Goal: Communication & Community: Connect with others

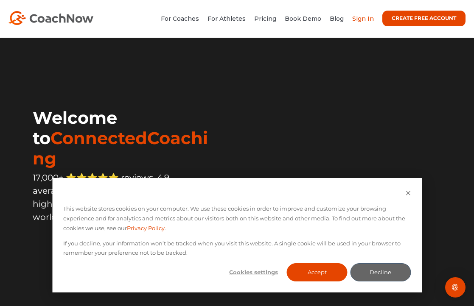
click at [364, 21] on link "Sign In" at bounding box center [363, 19] width 22 height 8
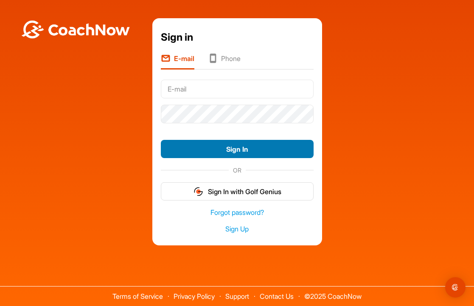
type input "[EMAIL_ADDRESS][DOMAIN_NAME]"
click at [232, 151] on button "Sign In" at bounding box center [237, 149] width 153 height 18
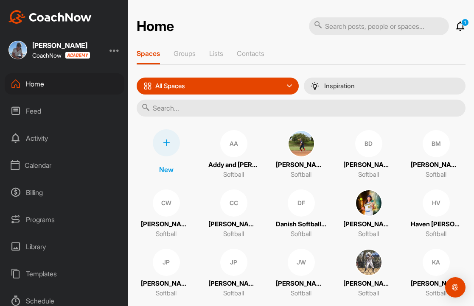
drag, startPoint x: 1, startPoint y: 102, endPoint x: -31, endPoint y: 101, distance: 32.2
click at [0, 101] on html "[PERSON_NAME] CoachNow Home Feed Activity Calendar Billing Programs Library Tem…" at bounding box center [237, 153] width 474 height 306
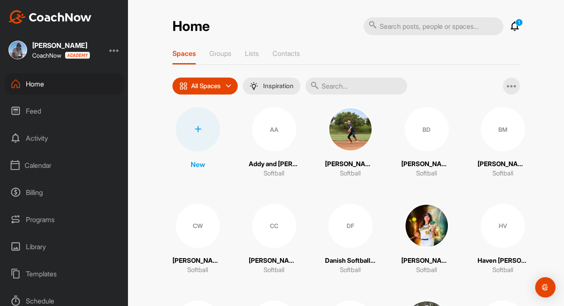
click at [473, 26] on icon at bounding box center [515, 26] width 10 height 10
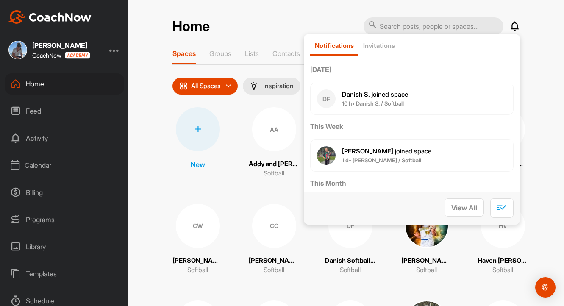
click at [473, 78] on div "Home Notifications Invitations [DATE] DF Danish S. joined space 10 h • Danish S…" at bounding box center [346, 153] width 436 height 306
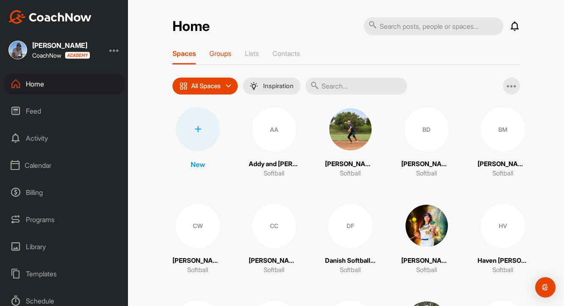
click at [217, 52] on p "Groups" at bounding box center [220, 53] width 22 height 8
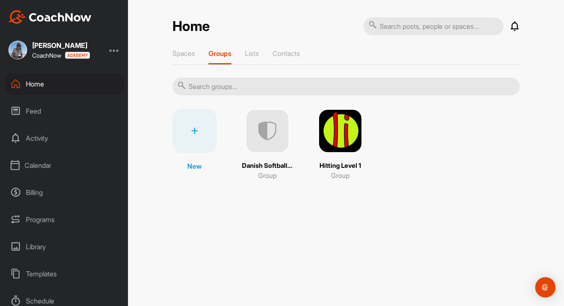
click at [269, 125] on img at bounding box center [267, 131] width 44 height 44
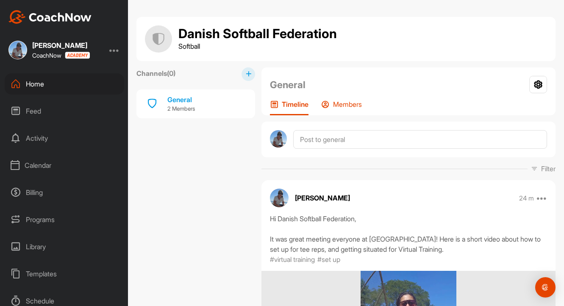
click at [343, 105] on p "Members" at bounding box center [347, 104] width 29 height 8
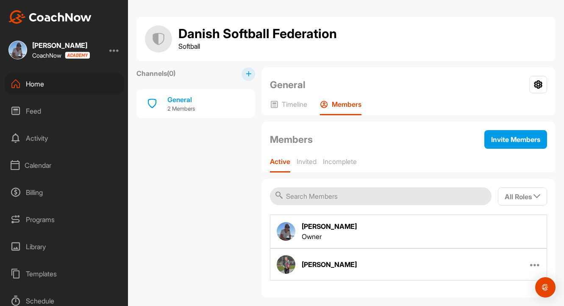
scroll to position [11, 0]
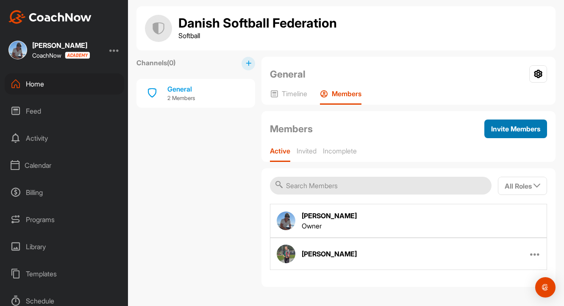
click at [473, 128] on span "Invite Members" at bounding box center [515, 129] width 49 height 8
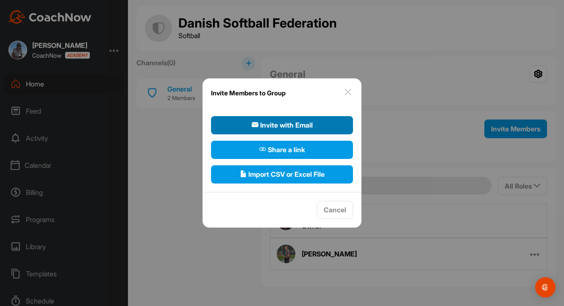
click at [302, 122] on span "Invite with Email" at bounding box center [282, 125] width 61 height 10
select select"] "player"
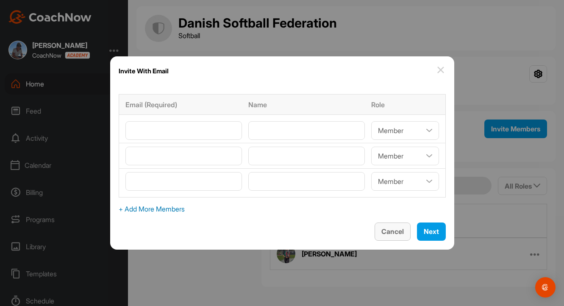
click at [382, 233] on span "Cancel" at bounding box center [393, 231] width 22 height 8
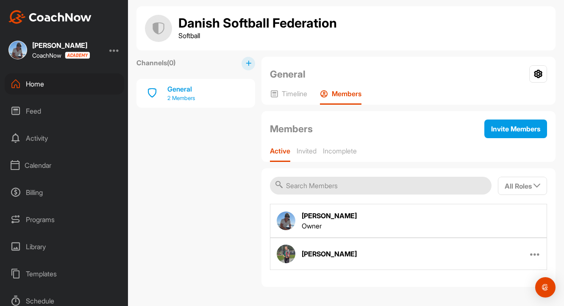
click at [190, 90] on div "General" at bounding box center [181, 89] width 28 height 10
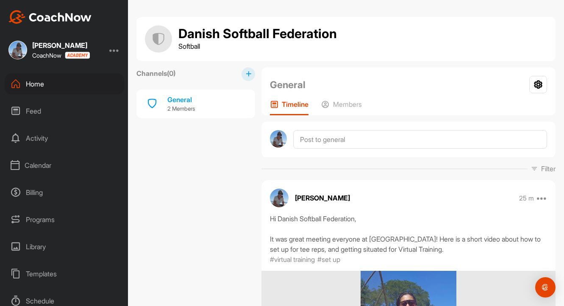
click at [250, 76] on icon at bounding box center [249, 74] width 6 height 6
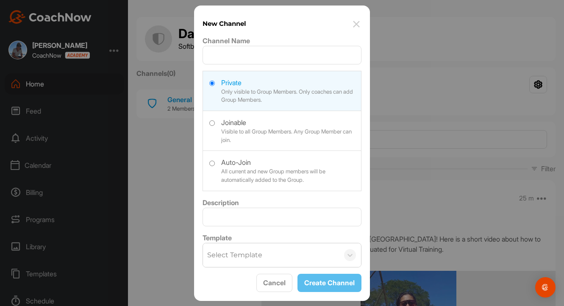
click at [359, 23] on img at bounding box center [356, 24] width 10 height 10
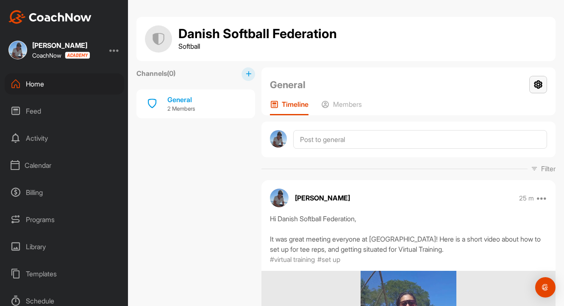
click at [473, 83] on icon at bounding box center [539, 84] width 18 height 17
click at [473, 109] on li "Group Settings" at bounding box center [513, 108] width 69 height 27
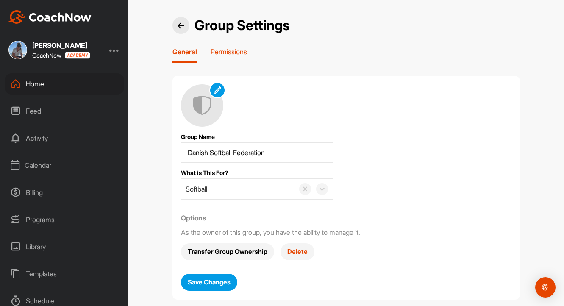
click at [230, 55] on p "Permissions" at bounding box center [229, 51] width 36 height 8
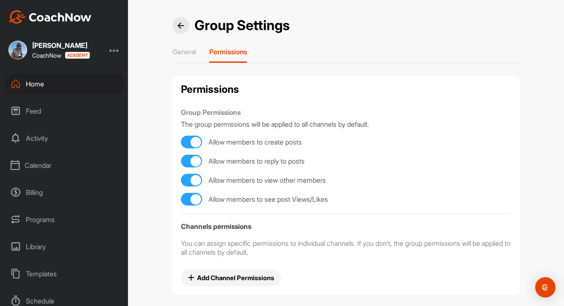
click at [176, 25] on div at bounding box center [181, 25] width 17 height 17
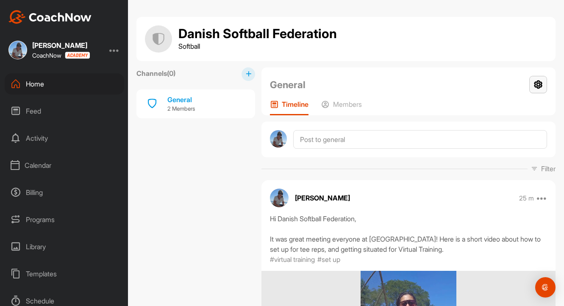
click at [473, 84] on icon at bounding box center [539, 84] width 18 height 17
click at [473, 109] on li "Group Settings" at bounding box center [513, 108] width 69 height 27
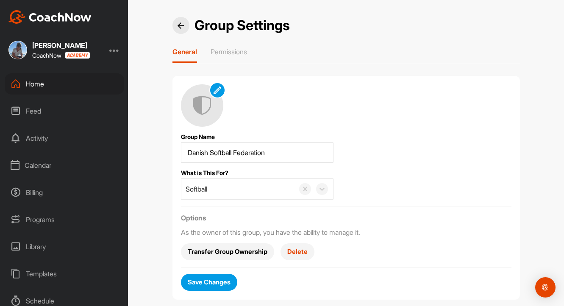
click at [180, 25] on img at bounding box center [181, 25] width 6 height 6
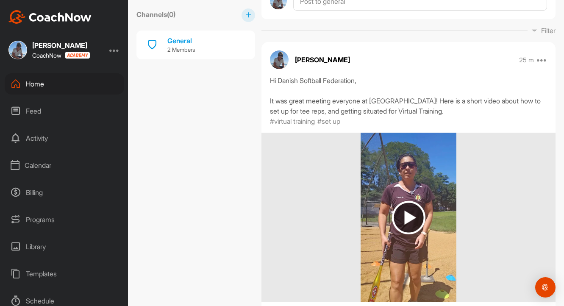
scroll to position [124, 0]
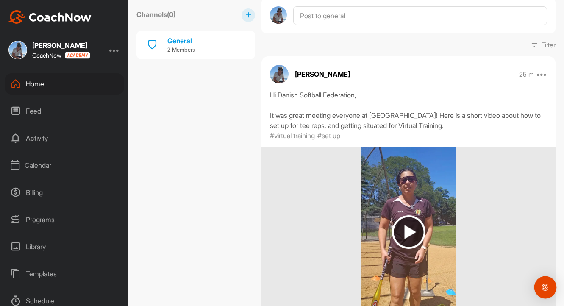
click at [473, 285] on img "Open Intercom Messenger" at bounding box center [545, 287] width 11 height 11
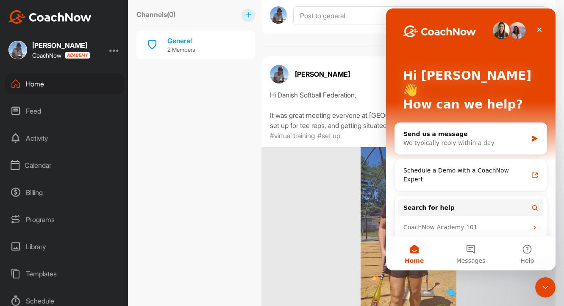
scroll to position [0, 0]
click at [471, 246] on button "8 Messages" at bounding box center [471, 254] width 56 height 34
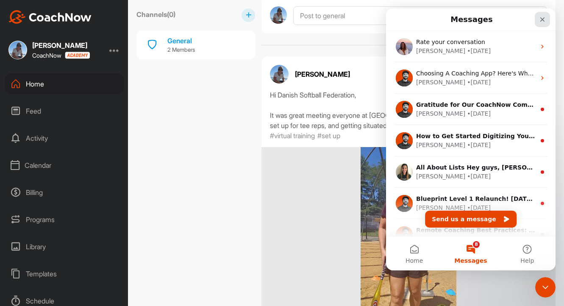
click at [473, 18] on icon "Close" at bounding box center [542, 19] width 7 height 7
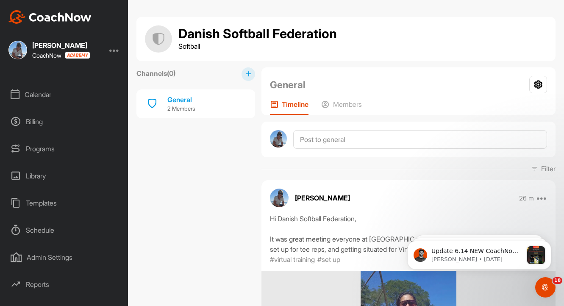
scroll to position [73, 0]
click at [473, 88] on icon at bounding box center [539, 84] width 18 height 17
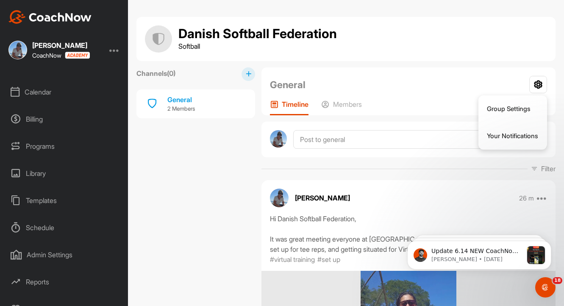
click at [391, 91] on div "General Group Settings Your Notifications" at bounding box center [408, 85] width 277 height 18
click at [159, 37] on img at bounding box center [158, 38] width 27 height 27
click at [350, 109] on div "Members" at bounding box center [341, 107] width 41 height 15
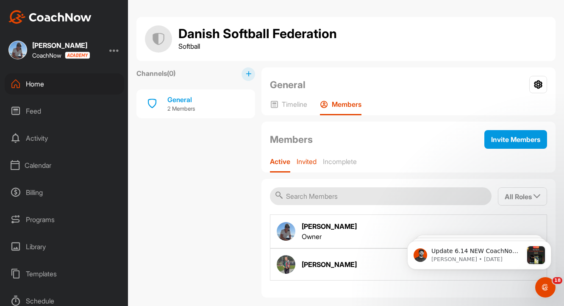
click at [309, 162] on p "Invited" at bounding box center [307, 161] width 20 height 8
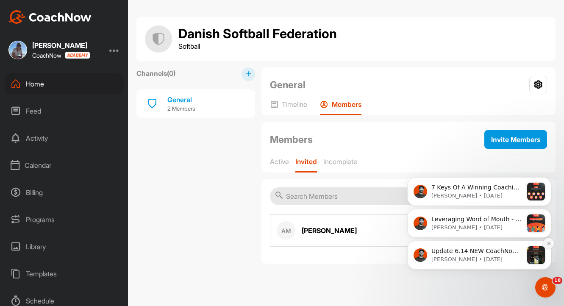
click at [473, 244] on icon "Dismiss notification" at bounding box center [549, 243] width 5 height 5
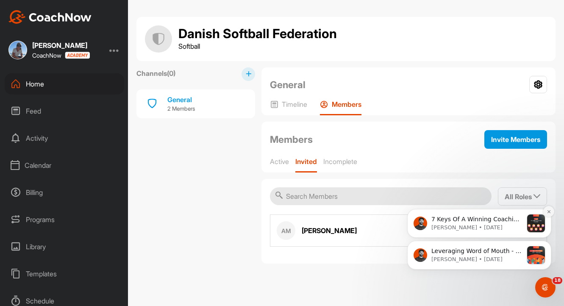
click at [473, 212] on icon "Dismiss notification" at bounding box center [549, 211] width 5 height 5
click at [473, 245] on icon "Dismiss notification" at bounding box center [549, 243] width 5 height 5
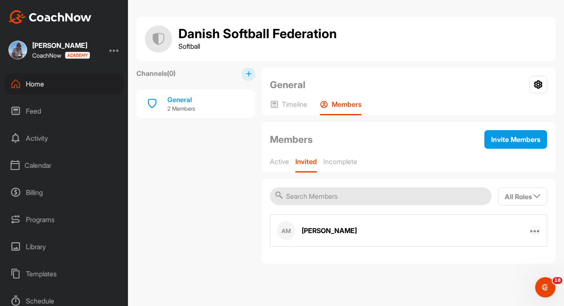
click at [473, 232] on icon at bounding box center [535, 231] width 10 height 10
click at [375, 274] on div "Danish Softball Federation Softball Channels ( 0 ) General 2 Members General Gr…" at bounding box center [346, 153] width 436 height 306
click at [351, 163] on p "Incomplete" at bounding box center [341, 161] width 34 height 8
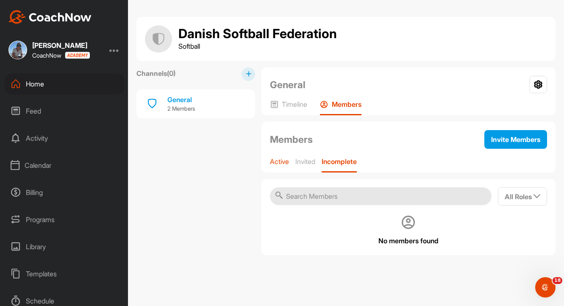
click at [281, 161] on p "Active" at bounding box center [279, 161] width 19 height 8
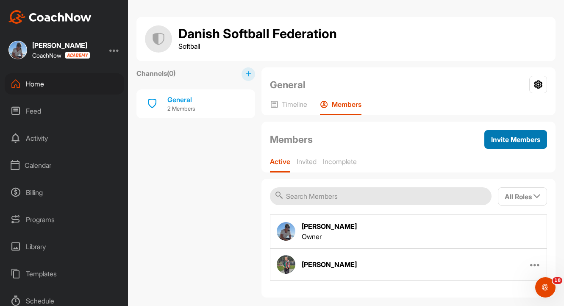
click at [473, 144] on button "Invite Members" at bounding box center [516, 139] width 63 height 19
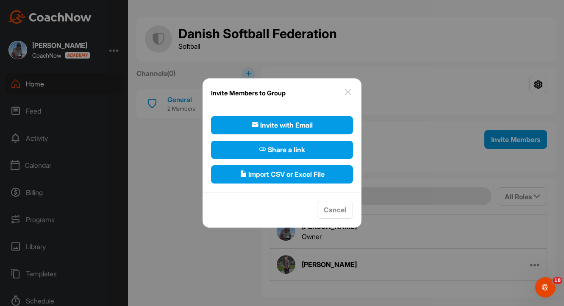
click at [351, 91] on img at bounding box center [348, 92] width 10 height 10
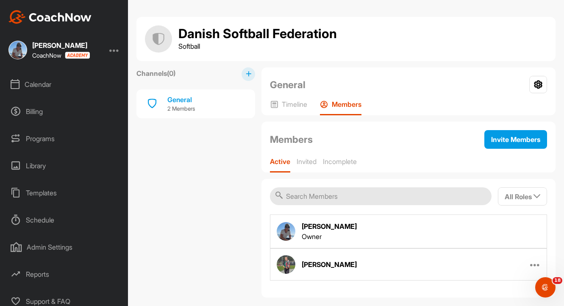
scroll to position [87, 0]
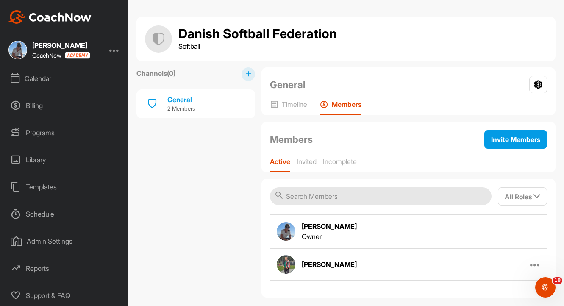
click at [56, 243] on div "Admin Settings" at bounding box center [65, 241] width 120 height 21
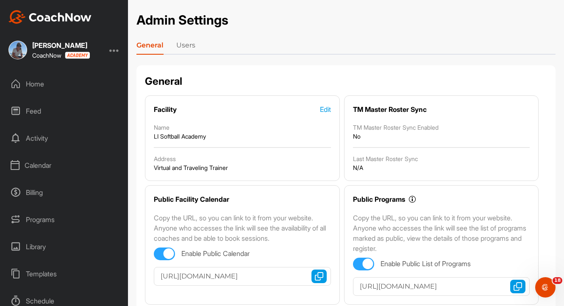
click at [187, 49] on link "Users" at bounding box center [185, 47] width 19 height 14
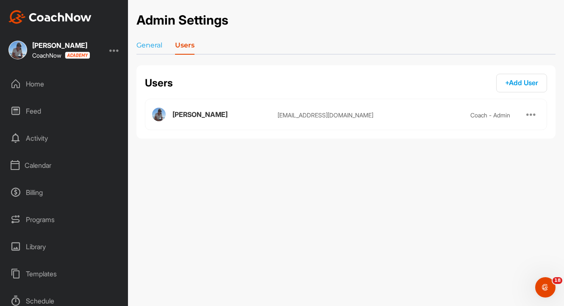
click at [39, 82] on div "Home" at bounding box center [65, 83] width 120 height 21
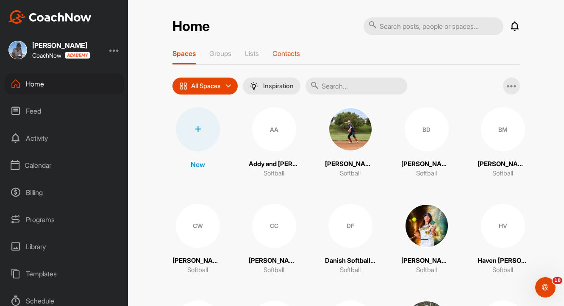
click at [298, 53] on p "Contacts" at bounding box center [287, 53] width 28 height 8
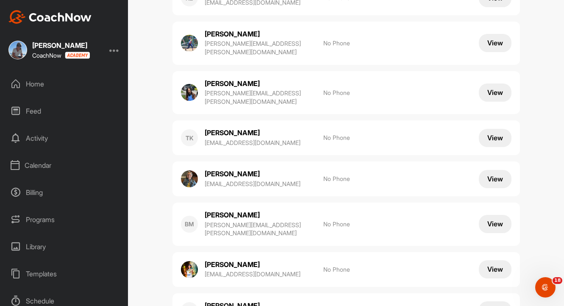
scroll to position [581, 0]
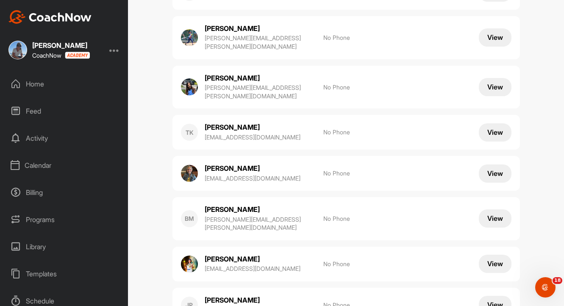
click at [473, 209] on button "View" at bounding box center [495, 218] width 33 height 18
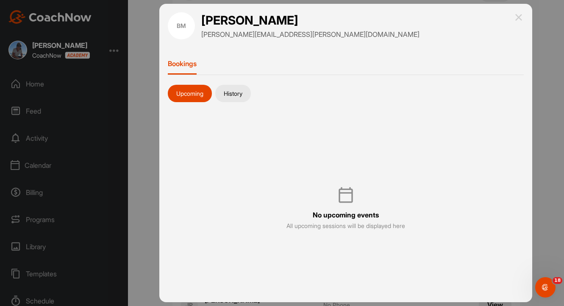
click at [236, 95] on button "History" at bounding box center [233, 94] width 36 height 18
click at [198, 97] on button "Upcoming" at bounding box center [190, 94] width 44 height 18
drag, startPoint x: 286, startPoint y: 35, endPoint x: 202, endPoint y: 39, distance: 84.0
click at [202, 39] on div "[PERSON_NAME][EMAIL_ADDRESS][PERSON_NAME][DOMAIN_NAME]" at bounding box center [310, 34] width 218 height 10
copy p "[PERSON_NAME][EMAIL_ADDRESS][PERSON_NAME][DOMAIN_NAME]"
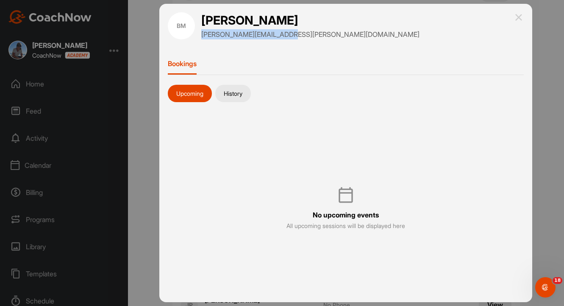
click at [473, 18] on img at bounding box center [519, 17] width 10 height 10
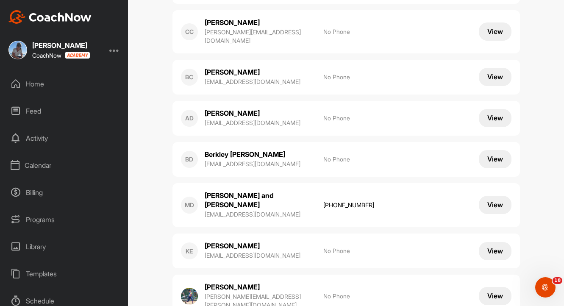
scroll to position [301, 0]
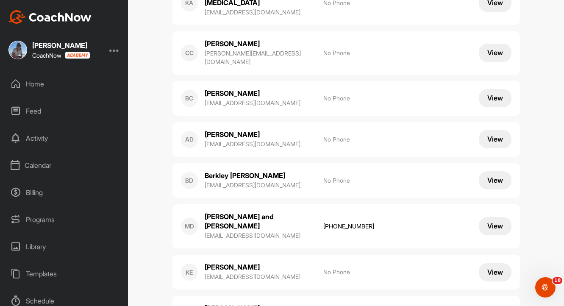
click at [36, 83] on div "Home" at bounding box center [65, 83] width 120 height 21
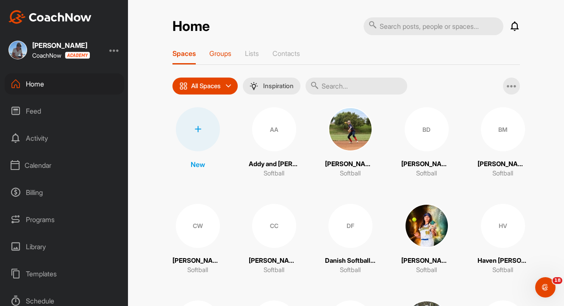
click at [224, 55] on p "Groups" at bounding box center [220, 53] width 22 height 8
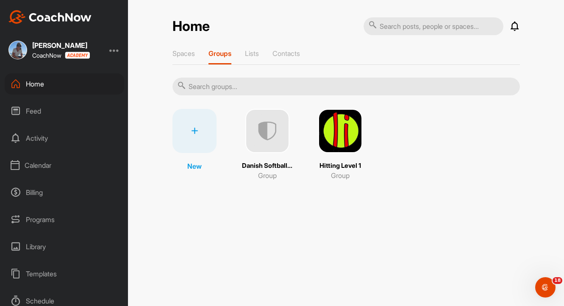
click at [266, 135] on img at bounding box center [267, 131] width 44 height 44
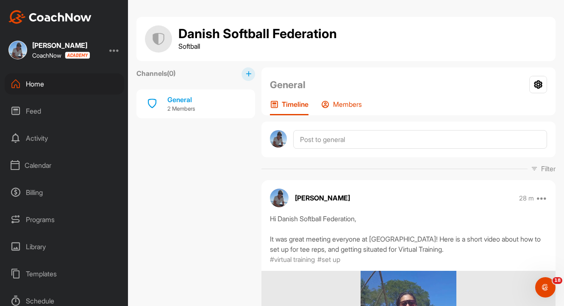
click at [361, 109] on div "Members" at bounding box center [341, 107] width 41 height 15
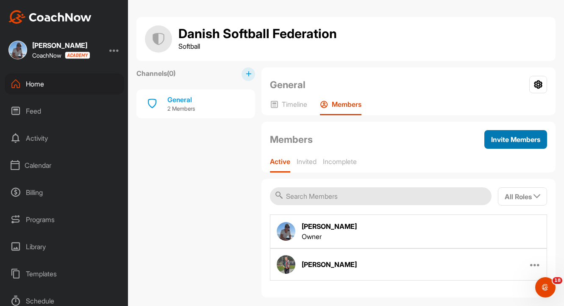
click at [473, 139] on span "Invite Members" at bounding box center [515, 139] width 49 height 8
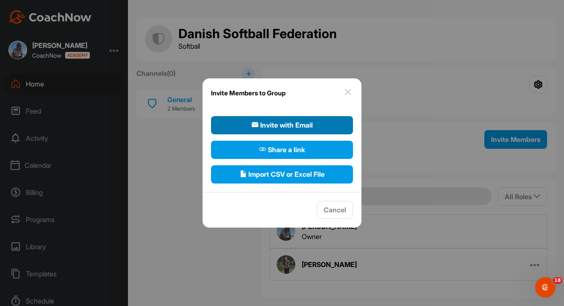
click at [296, 130] on span "Invite with Email" at bounding box center [282, 125] width 61 height 10
select select"] "player"
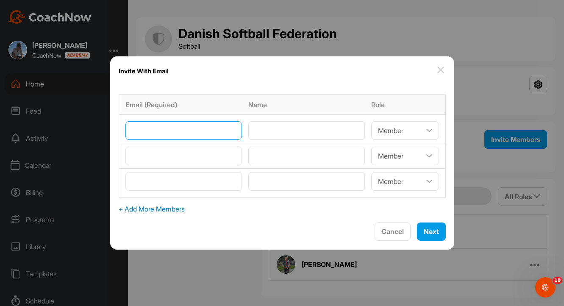
click at [219, 133] on input"] "email" at bounding box center [183, 130] width 117 height 19
paste input"] "[PERSON_NAME][EMAIL_ADDRESS][PERSON_NAME][DOMAIN_NAME]"
type input"] "[PERSON_NAME][EMAIL_ADDRESS][PERSON_NAME][DOMAIN_NAME]"
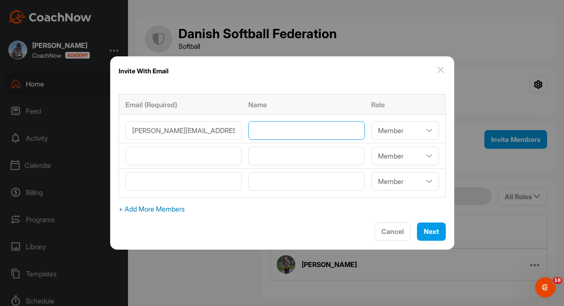
click at [270, 132] on input"] "text" at bounding box center [306, 130] width 117 height 19
type input"] "[PERSON_NAME]"
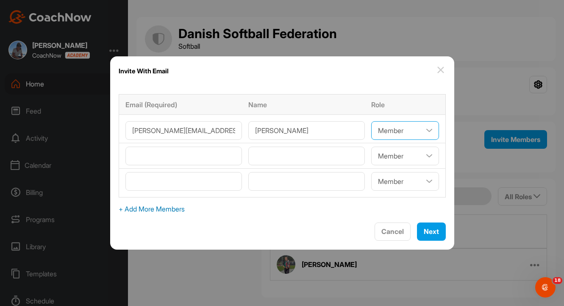
click at [402, 127] on select"] "Coach/Admin Member Viewer" at bounding box center [405, 130] width 68 height 19
click at [194, 156] on input"] "email" at bounding box center [183, 156] width 117 height 19
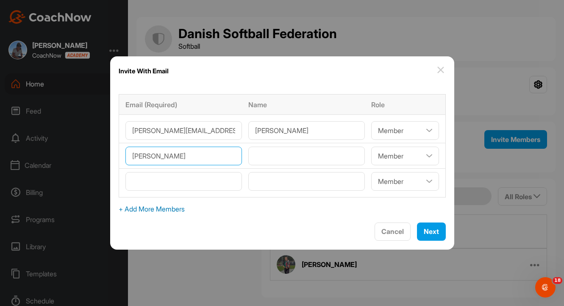
drag, startPoint x: 201, startPoint y: 157, endPoint x: 138, endPoint y: 153, distance: 62.4
click at [138, 153] on div "Email (Required) Name Role [PERSON_NAME][EMAIL_ADDRESS][PERSON_NAME][DOMAIN_NAM…" at bounding box center [282, 154] width 344 height 137
type input"] "[PERSON_NAME]"
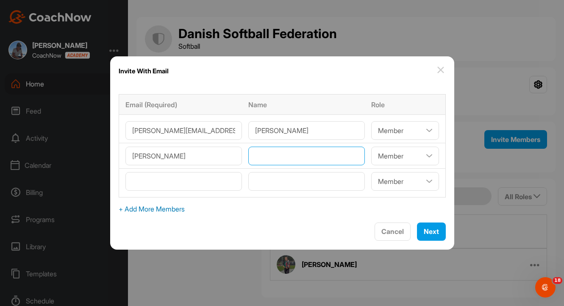
click at [281, 155] on input"] "text" at bounding box center [306, 156] width 117 height 19
paste input"] "[PERSON_NAME]"
type input"] "[PERSON_NAME]"
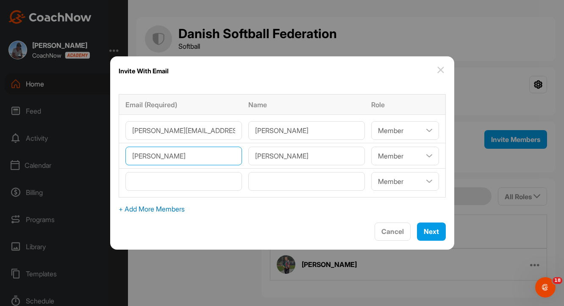
click at [222, 159] on input"] "[PERSON_NAME]" at bounding box center [183, 156] width 117 height 19
type input"] "J"
type input"] "j@[DOMAIN_NAME]"
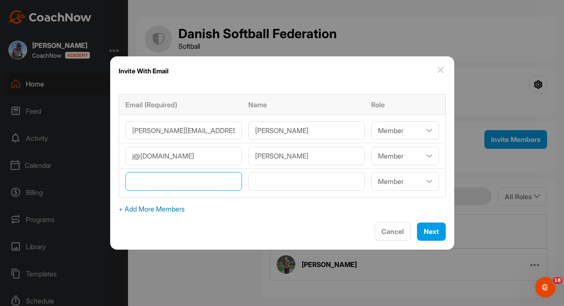
click at [213, 180] on input"] "email" at bounding box center [183, 181] width 117 height 19
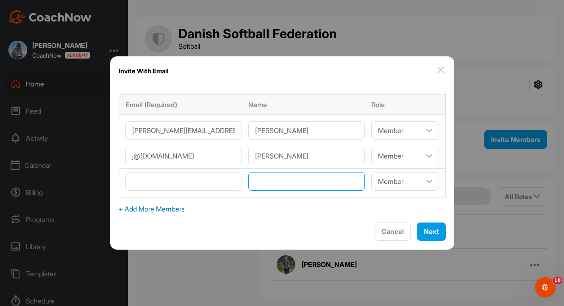
click at [282, 175] on input"] "text" at bounding box center [306, 181] width 117 height 19
type input"] "[PERSON_NAME]"
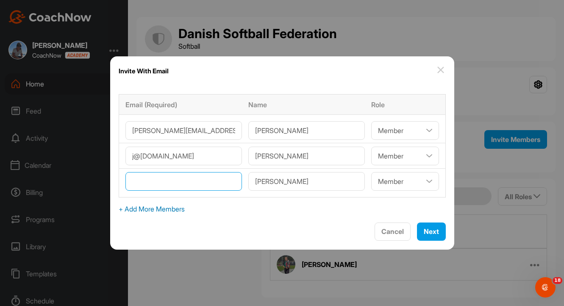
click at [214, 181] on input"] "email" at bounding box center [183, 181] width 117 height 19
type input"] "[PERSON_NAME][EMAIL_ADDRESS][DOMAIN_NAME]"
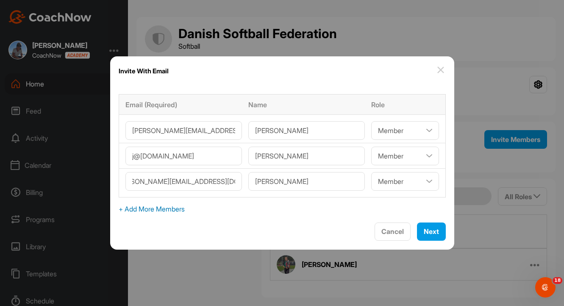
click at [202, 211] on span "+ Add More Members" at bounding box center [282, 209] width 327 height 10
select select"] "player"
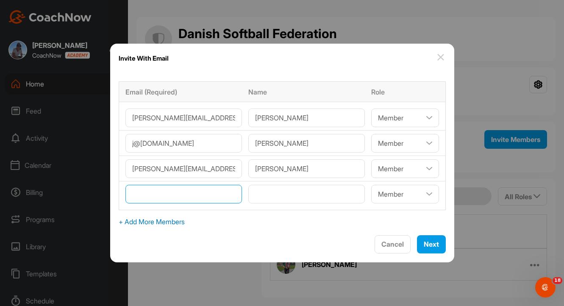
click at [230, 193] on input"] "email" at bounding box center [183, 194] width 117 height 19
type input"] "[EMAIL_ADDRESS][DOMAIN_NAME]"
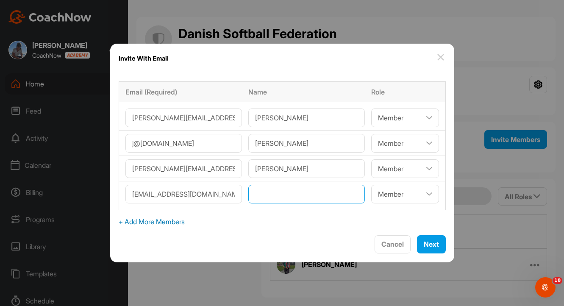
click at [285, 192] on input"] "text" at bounding box center [306, 194] width 117 height 19
type input"] "Danish Softball Federation"
click at [290, 226] on span "+ Add More Members" at bounding box center [282, 222] width 327 height 10
select select"] "player"
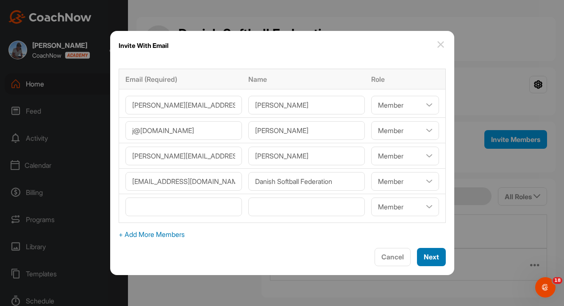
click at [424, 257] on span "Next" at bounding box center [431, 257] width 15 height 8
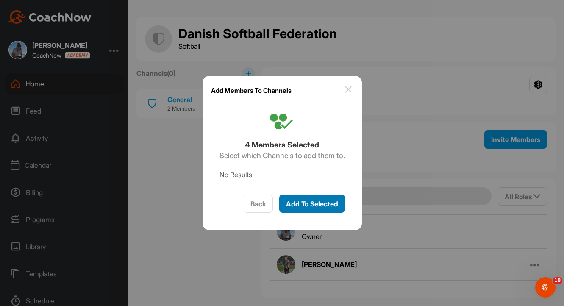
click at [326, 209] on button "Add To Selected" at bounding box center [312, 204] width 66 height 18
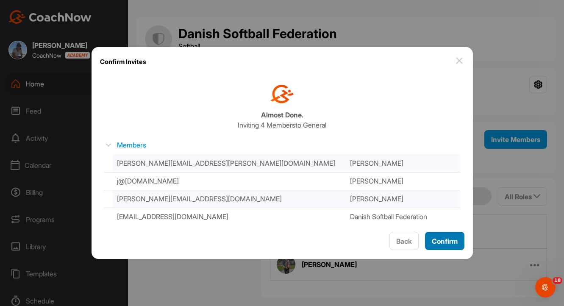
click at [441, 243] on span "Confirm" at bounding box center [445, 241] width 26 height 8
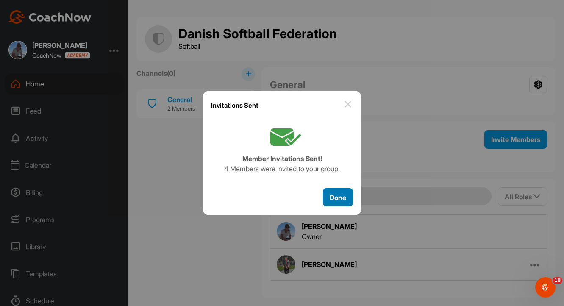
click at [342, 200] on span "Done" at bounding box center [338, 197] width 17 height 8
